Goal: Task Accomplishment & Management: Use online tool/utility

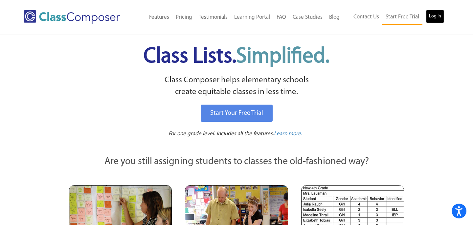
click at [432, 13] on link "Log In" at bounding box center [434, 16] width 19 height 13
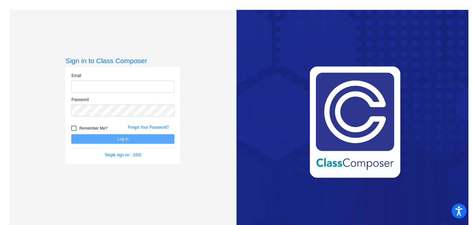
type input "[EMAIL_ADDRESS][DOMAIN_NAME]"
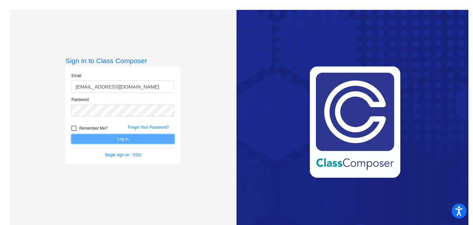
click at [119, 139] on button "Log In" at bounding box center [122, 139] width 103 height 10
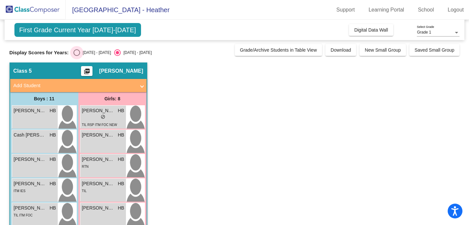
click at [74, 53] on div "Select an option" at bounding box center [77, 52] width 7 height 7
click at [76, 56] on input "2024 - 2025" at bounding box center [76, 56] width 0 height 0
radio input "true"
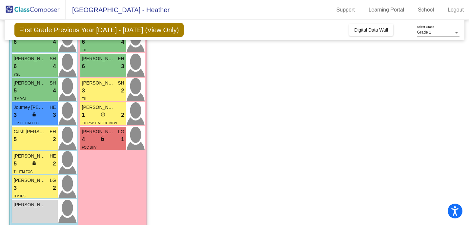
scroll to position [150, 0]
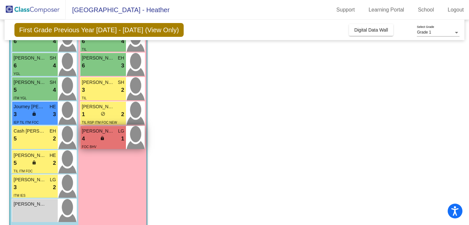
click at [109, 142] on div "4 lock do_not_disturb_alt 1" at bounding box center [103, 138] width 42 height 9
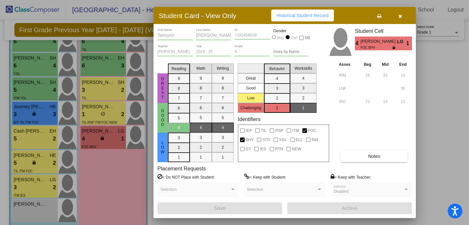
click at [402, 13] on button "button" at bounding box center [400, 16] width 21 height 12
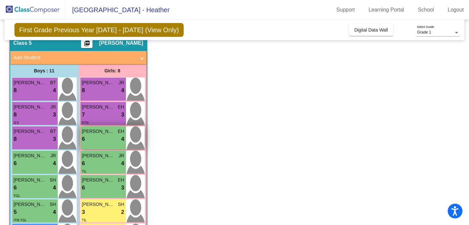
scroll to position [23, 0]
